Goal: Task Accomplishment & Management: Complete application form

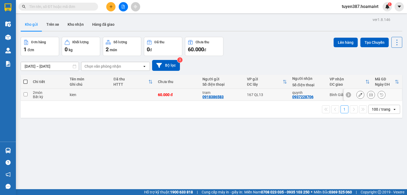
click at [279, 95] on div "167 QL13" at bounding box center [267, 94] width 40 height 4
checkbox input "true"
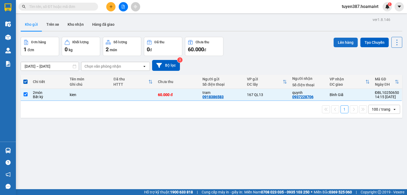
click at [344, 43] on button "Lên hàng" at bounding box center [346, 43] width 24 height 10
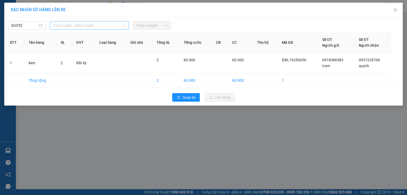
click at [107, 26] on span "Chọn tuyến - nhóm tuyến" at bounding box center [89, 25] width 73 height 8
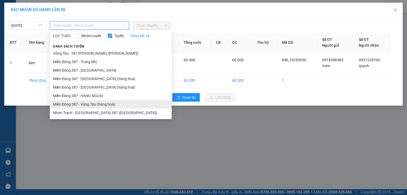
drag, startPoint x: 94, startPoint y: 104, endPoint x: 96, endPoint y: 99, distance: 5.8
click at [94, 104] on li "Miền Đông 387 - Vũng Tàu (hàng hoá)" at bounding box center [111, 104] width 122 height 8
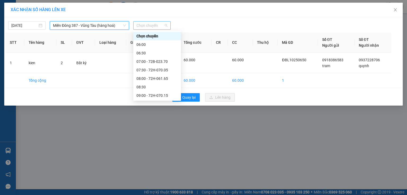
click at [149, 25] on span "Chọn chuyến" at bounding box center [151, 25] width 31 height 8
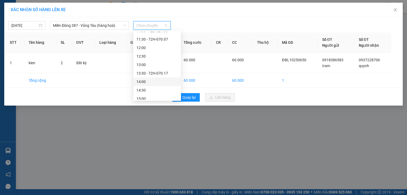
scroll to position [106, 0]
click at [143, 84] on div "14:30" at bounding box center [156, 83] width 41 height 6
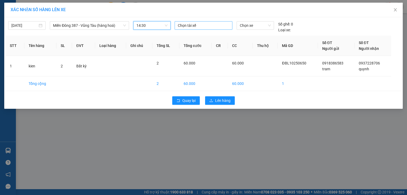
click at [210, 27] on div at bounding box center [203, 25] width 55 height 6
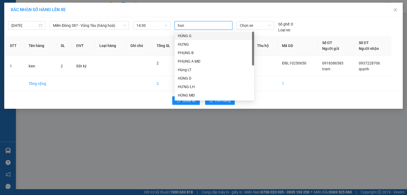
type input "hung"
click at [194, 60] on div "HÙNG B MĐ" at bounding box center [214, 61] width 73 height 6
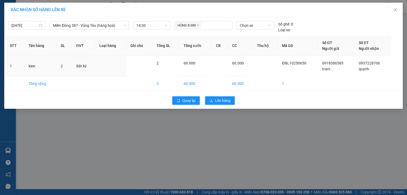
drag, startPoint x: 263, startPoint y: 65, endPoint x: 261, endPoint y: 42, distance: 22.8
click at [264, 64] on td at bounding box center [265, 66] width 25 height 20
click at [260, 25] on span "Chọn xe" at bounding box center [255, 25] width 31 height 8
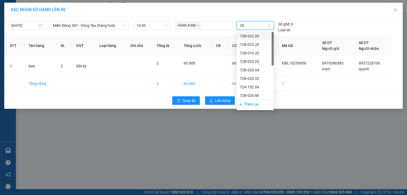
type input "203"
click at [257, 37] on div "72B-022.03" at bounding box center [255, 36] width 31 height 6
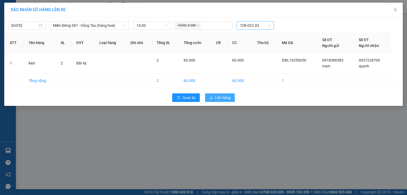
click at [228, 97] on span "Lên hàng" at bounding box center [222, 98] width 15 height 6
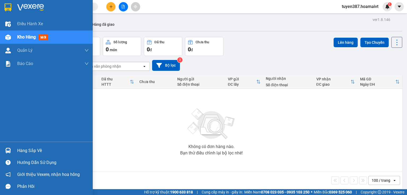
click at [6, 148] on img at bounding box center [8, 151] width 6 height 6
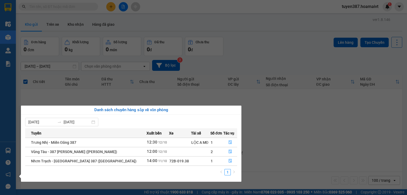
click at [289, 134] on section "Kết quả tìm kiếm ( 0 ) Bộ lọc No Data tuyen387.hoamaivt 1 Điều hành xe Kho hàng…" at bounding box center [203, 97] width 407 height 195
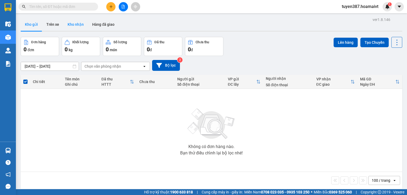
click at [77, 23] on button "Kho nhận" at bounding box center [75, 24] width 25 height 13
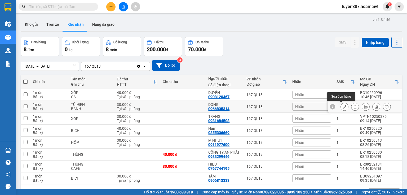
click at [343, 106] on icon at bounding box center [345, 107] width 4 height 4
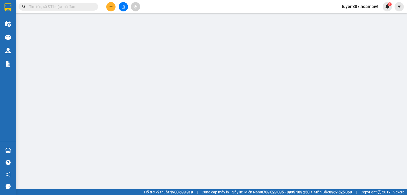
type input "0366032338"
type input "OANH"
type input "0966835314"
type input "DONG"
type input "30.000"
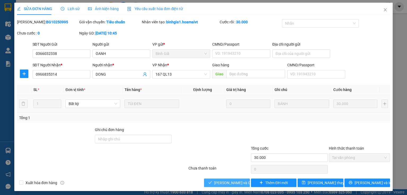
drag, startPoint x: 233, startPoint y: 183, endPoint x: 322, endPoint y: 96, distance: 124.8
click at [233, 183] on span "[PERSON_NAME] và Giao hàng" at bounding box center [239, 183] width 51 height 6
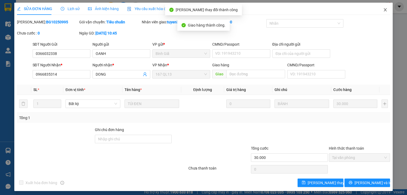
click at [383, 10] on icon "close" at bounding box center [385, 10] width 4 height 4
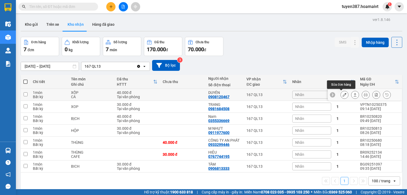
click at [343, 93] on icon at bounding box center [345, 95] width 4 height 4
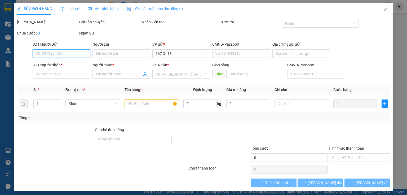
type input "0348667097"
type input "MÂY"
type input "0908120467"
type input "DUYÊN"
type input "40.000"
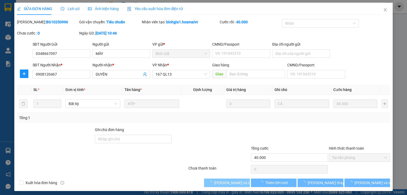
click at [239, 183] on span "[PERSON_NAME] và Giao hàng" at bounding box center [239, 183] width 51 height 6
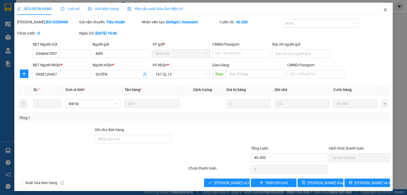
click at [383, 10] on icon "close" at bounding box center [385, 10] width 4 height 4
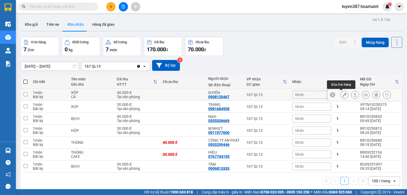
click at [343, 95] on icon at bounding box center [345, 95] width 4 height 4
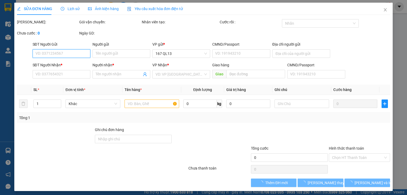
type input "0348667097"
type input "MÂY"
type input "0908120467"
type input "DUYÊN"
type input "40.000"
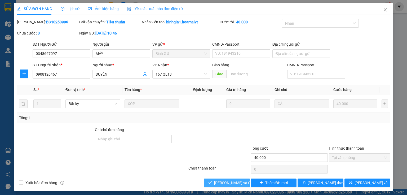
click at [226, 186] on button "[PERSON_NAME] và Giao hàng" at bounding box center [227, 182] width 46 height 8
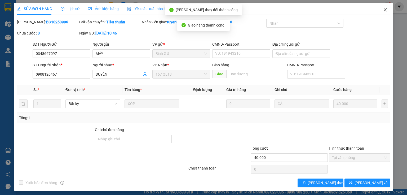
click at [384, 11] on icon "close" at bounding box center [385, 9] width 3 height 3
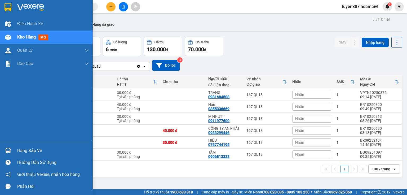
click at [7, 150] on img at bounding box center [8, 151] width 6 height 6
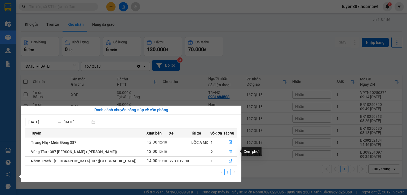
click at [229, 151] on icon "file-done" at bounding box center [230, 152] width 3 height 4
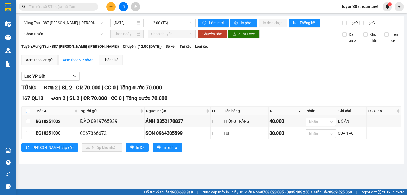
click at [28, 109] on input "checkbox" at bounding box center [28, 111] width 4 height 4
checkbox input "true"
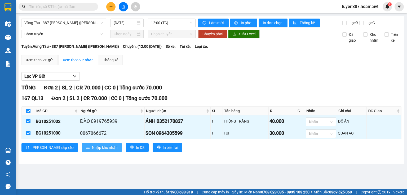
click at [92, 145] on span "Nhập kho nhận" at bounding box center [105, 147] width 26 height 6
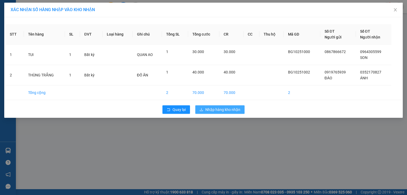
click at [222, 110] on span "Nhập hàng kho nhận" at bounding box center [222, 109] width 35 height 6
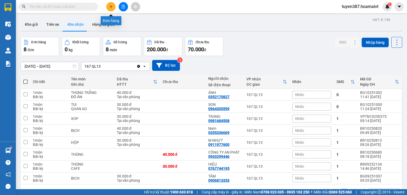
click at [114, 7] on button at bounding box center [110, 6] width 9 height 9
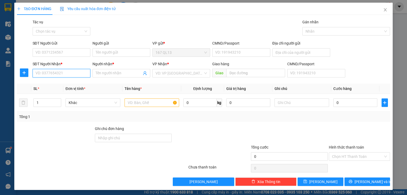
click at [78, 76] on input "SĐT Người Nhận *" at bounding box center [62, 73] width 58 height 8
type input "0395920701"
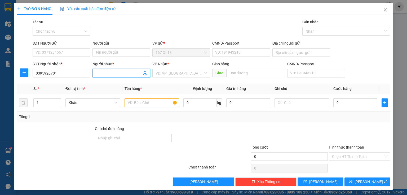
click at [114, 72] on input "Người nhận *" at bounding box center [119, 73] width 46 height 6
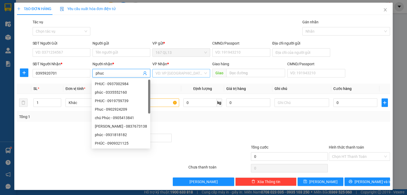
type input "phuc"
click at [183, 72] on input "search" at bounding box center [180, 73] width 48 height 8
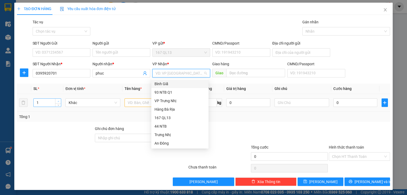
type input "2"
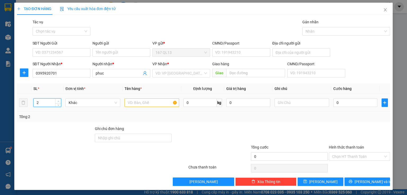
click at [57, 101] on icon "up" at bounding box center [58, 101] width 2 height 2
click at [144, 104] on input "text" at bounding box center [152, 102] width 55 height 8
click at [64, 73] on input "0395920701" at bounding box center [62, 73] width 58 height 8
type input "0"
click at [384, 10] on icon "close" at bounding box center [385, 10] width 4 height 4
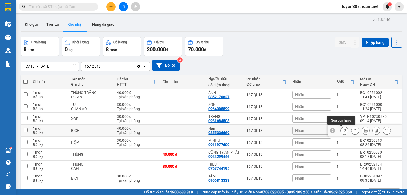
click at [343, 130] on icon at bounding box center [345, 130] width 4 height 4
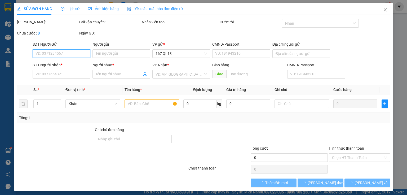
type input "0915876629"
type input "THỦY"
type input "077177001084"
type input "0355336669"
type input "Nam"
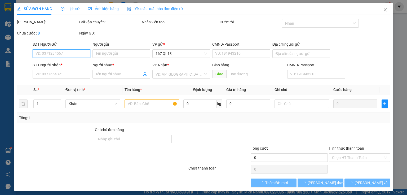
type input "40.000"
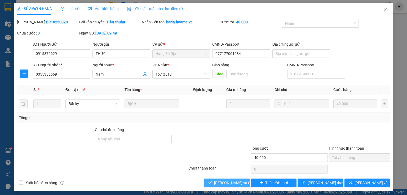
click at [230, 184] on span "[PERSON_NAME] và Giao hàng" at bounding box center [239, 183] width 51 height 6
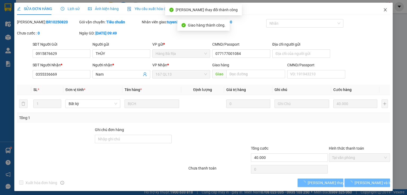
click at [383, 12] on icon "close" at bounding box center [385, 10] width 4 height 4
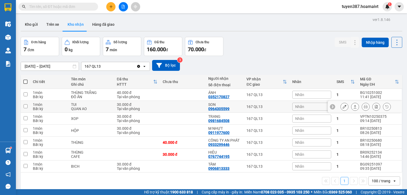
click at [343, 106] on icon at bounding box center [345, 107] width 4 height 4
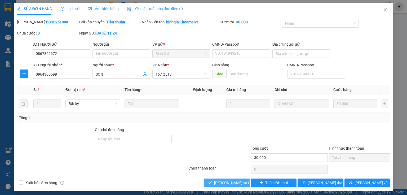
click at [231, 182] on span "[PERSON_NAME] và Giao hàng" at bounding box center [239, 183] width 51 height 6
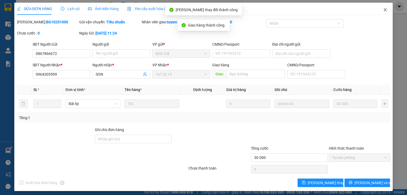
click at [383, 9] on icon "close" at bounding box center [385, 10] width 4 height 4
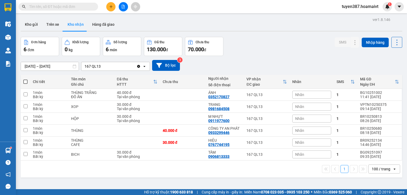
drag, startPoint x: 261, startPoint y: 52, endPoint x: 194, endPoint y: 20, distance: 74.2
click at [254, 47] on div "Đơn hàng 6 đơn Khối lượng 0 kg Số lượng 6 món Đã thu 130.000 đ Chưa thu 70.000 …" at bounding box center [211, 46] width 381 height 19
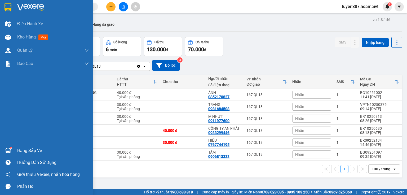
click at [12, 148] on div at bounding box center [7, 150] width 9 height 9
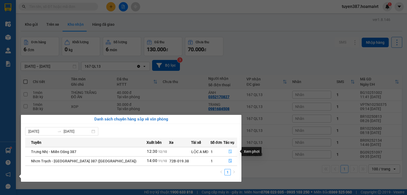
click at [232, 150] on button "button" at bounding box center [230, 151] width 13 height 8
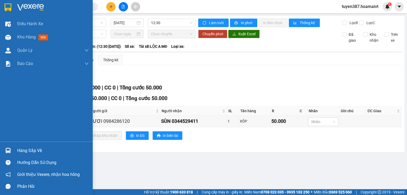
click at [10, 152] on img at bounding box center [8, 151] width 6 height 6
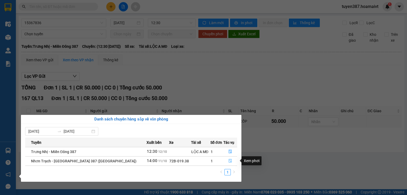
click at [232, 160] on button "button" at bounding box center [230, 161] width 13 height 8
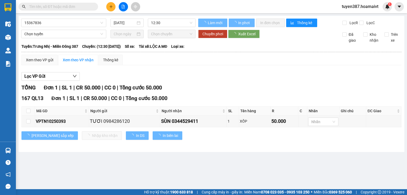
type input "[DATE]"
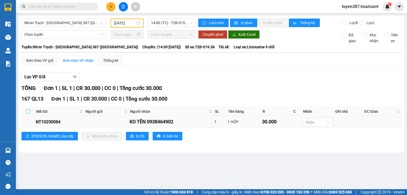
drag, startPoint x: 28, startPoint y: 109, endPoint x: 41, endPoint y: 119, distance: 17.0
click at [29, 110] on input "checkbox" at bounding box center [28, 111] width 4 height 4
checkbox input "true"
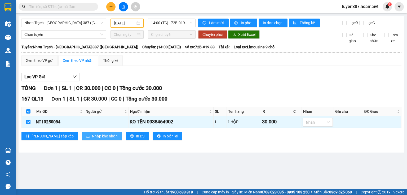
click at [82, 138] on button "Nhập kho nhận" at bounding box center [102, 136] width 40 height 8
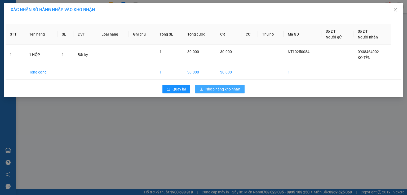
click at [223, 89] on span "Nhập hàng kho nhận" at bounding box center [222, 89] width 35 height 6
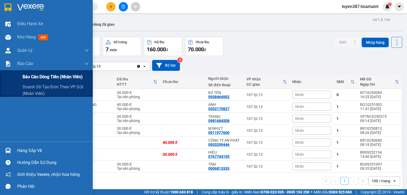
click at [39, 78] on span "Báo cáo dòng tiền (nhân viên)" at bounding box center [53, 76] width 60 height 7
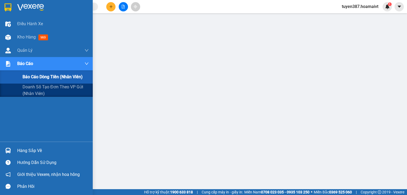
drag, startPoint x: 26, startPoint y: 88, endPoint x: 51, endPoint y: 76, distance: 27.5
click at [28, 88] on span "Doanh số tạo đơn theo VP gửi (nhân viên)" at bounding box center [56, 89] width 66 height 13
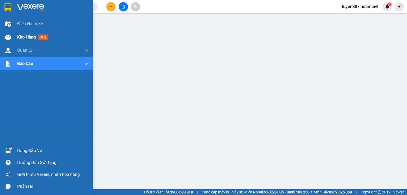
click at [8, 33] on div at bounding box center [7, 37] width 9 height 9
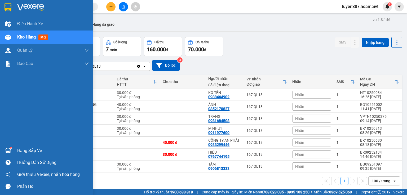
click at [7, 150] on img at bounding box center [8, 151] width 6 height 6
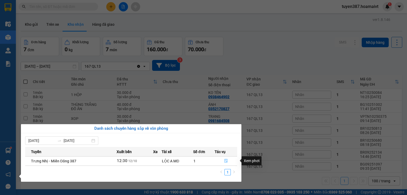
click at [227, 159] on icon "file-done" at bounding box center [226, 161] width 4 height 4
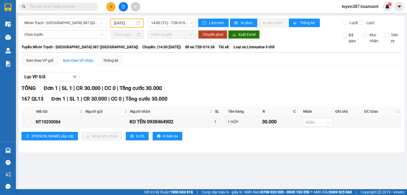
type input "[DATE]"
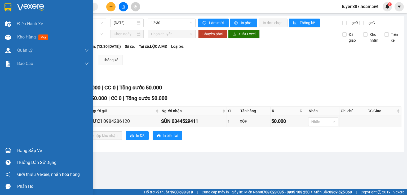
click at [7, 149] on img at bounding box center [8, 151] width 6 height 6
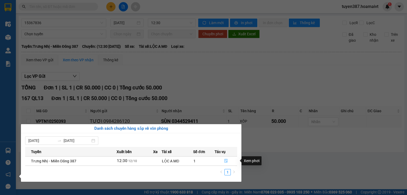
click at [227, 159] on icon "file-done" at bounding box center [226, 161] width 4 height 4
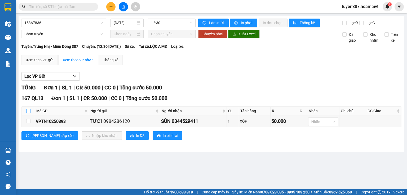
click at [28, 109] on input "checkbox" at bounding box center [28, 111] width 4 height 4
checkbox input "true"
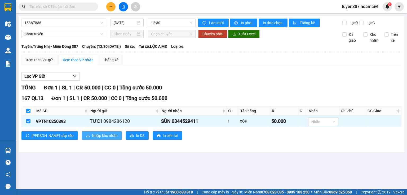
click at [92, 136] on span "Nhập kho nhận" at bounding box center [105, 135] width 26 height 6
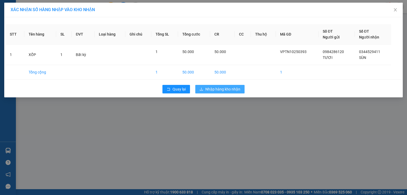
click at [218, 87] on span "Nhập hàng kho nhận" at bounding box center [222, 89] width 35 height 6
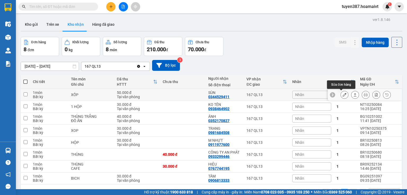
click at [343, 94] on icon at bounding box center [345, 95] width 4 height 4
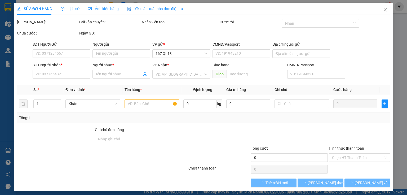
type input "0984286120"
type input "TƯƠI"
type input "0344529411"
type input "SÙN"
type input "50.000"
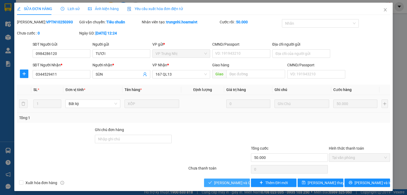
click at [235, 184] on span "[PERSON_NAME] và Giao hàng" at bounding box center [239, 183] width 51 height 6
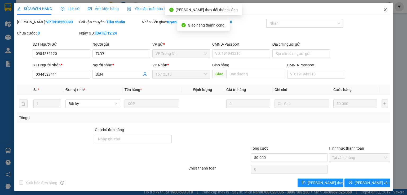
click at [384, 11] on icon "close" at bounding box center [385, 9] width 3 height 3
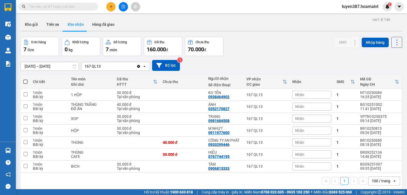
click at [242, 27] on div "Kho gửi Trên xe Kho nhận Hàng đã giao" at bounding box center [211, 25] width 381 height 14
click at [343, 106] on icon at bounding box center [345, 107] width 4 height 4
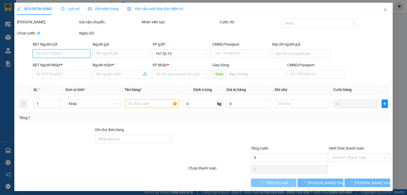
type input "0919765939"
type input "ĐÀO"
type input "0352170827"
type input "ÁNH"
type input "40.000"
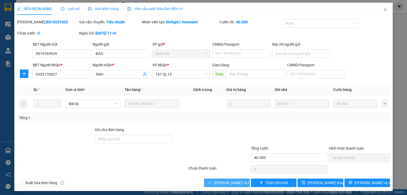
click at [236, 183] on span "[PERSON_NAME] và Giao hàng" at bounding box center [239, 183] width 51 height 6
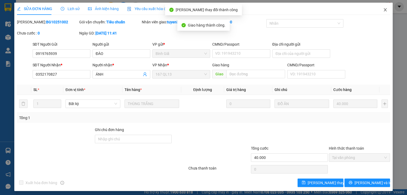
click at [383, 8] on icon "close" at bounding box center [385, 10] width 4 height 4
